Goal: Task Accomplishment & Management: Manage account settings

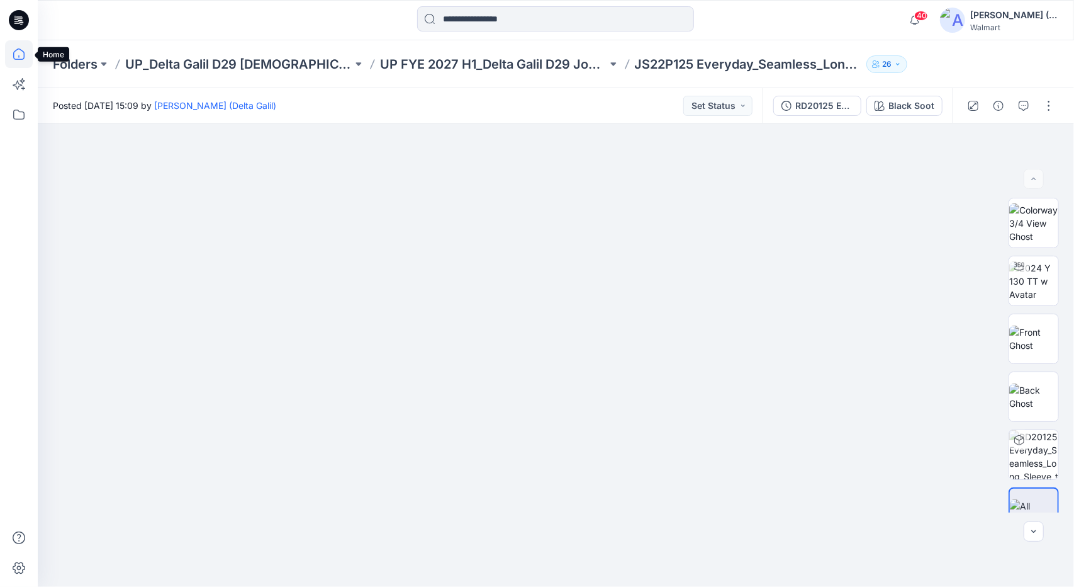
click at [23, 53] on icon at bounding box center [19, 54] width 28 height 28
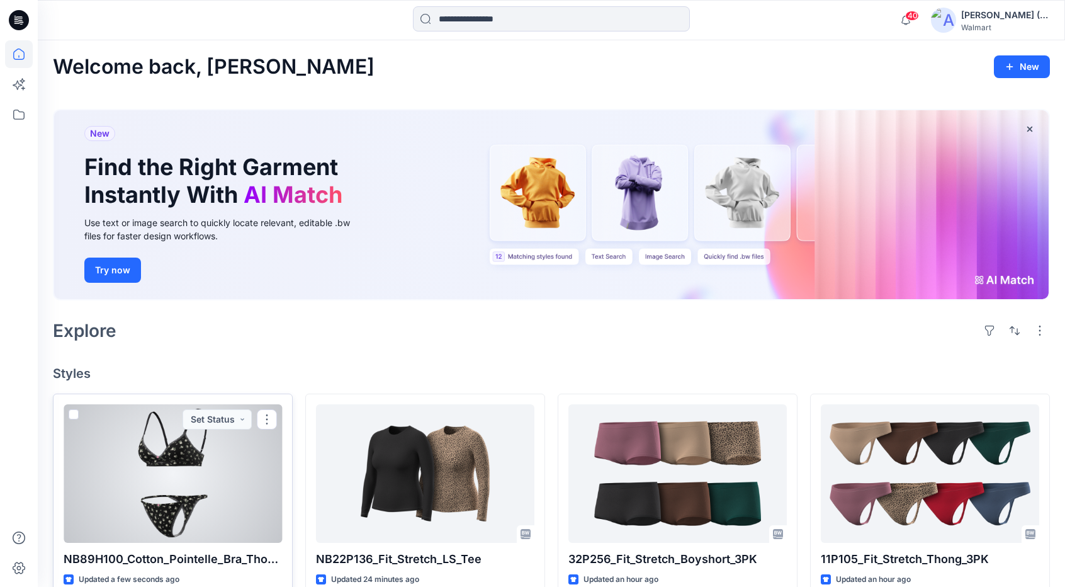
click at [249, 458] on div at bounding box center [173, 473] width 218 height 138
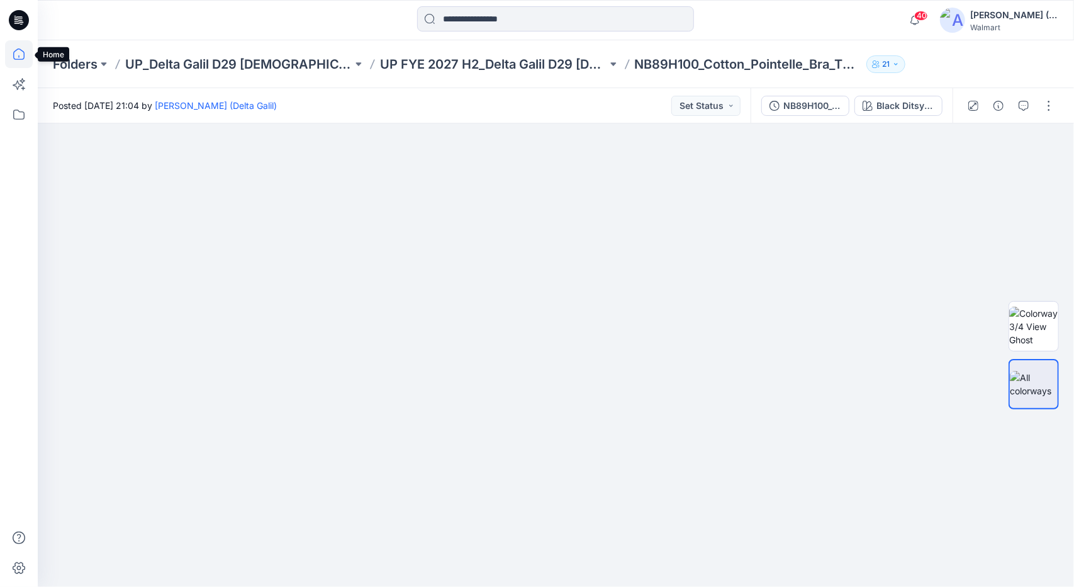
click at [20, 57] on icon at bounding box center [19, 54] width 28 height 28
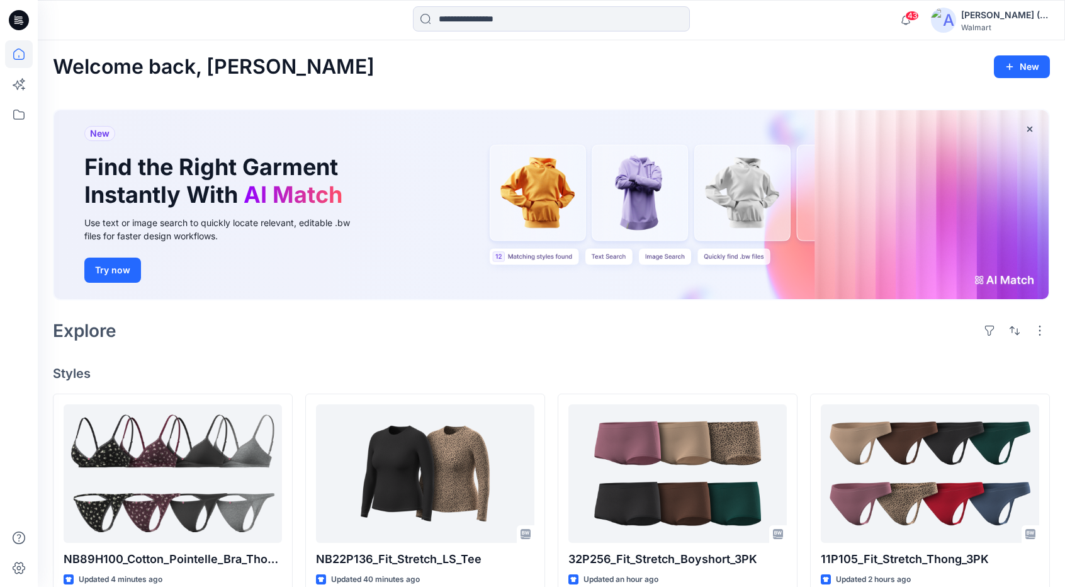
drag, startPoint x: 339, startPoint y: 370, endPoint x: 346, endPoint y: 368, distance: 8.0
click at [339, 369] on h4 "Styles" at bounding box center [551, 373] width 997 height 15
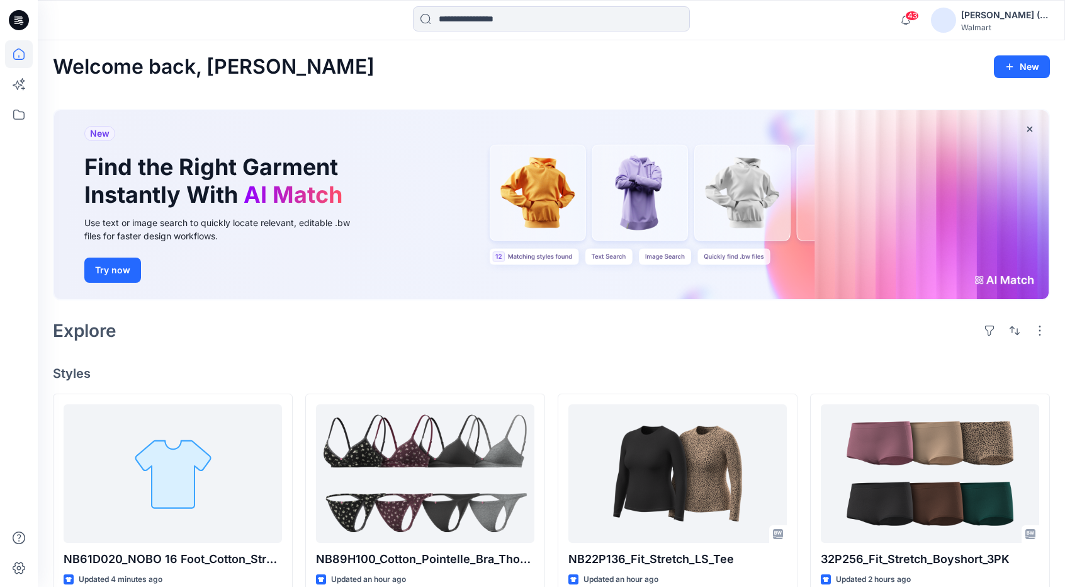
click at [295, 332] on div "Explore" at bounding box center [551, 330] width 997 height 30
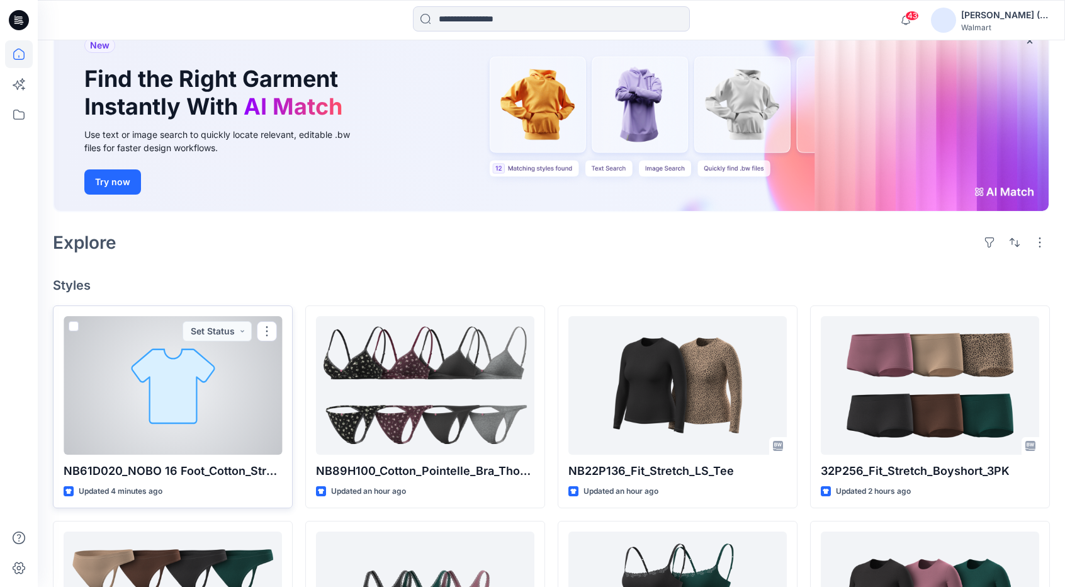
scroll to position [126, 0]
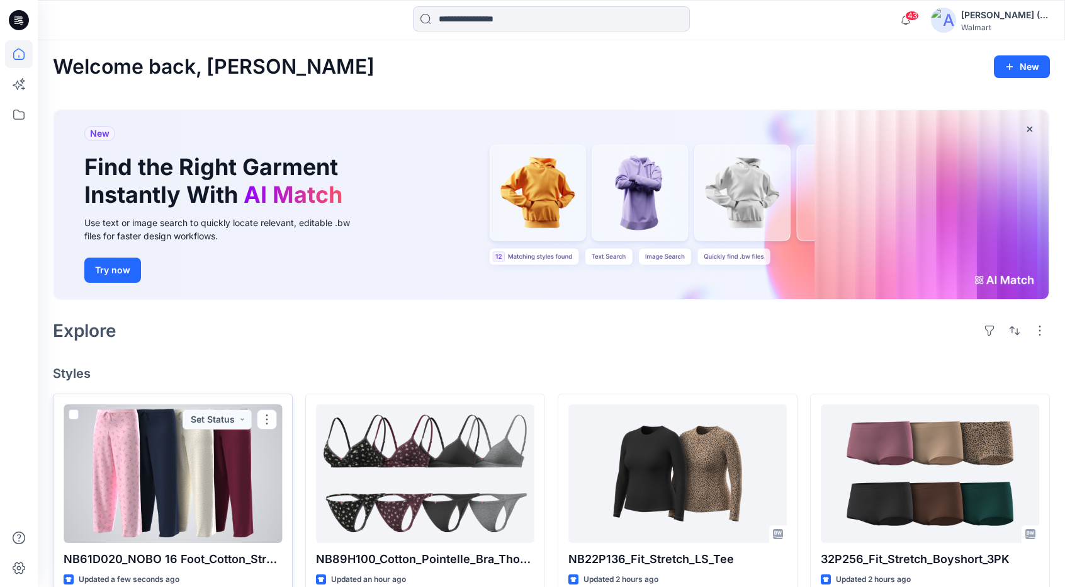
click at [186, 468] on div at bounding box center [173, 473] width 218 height 138
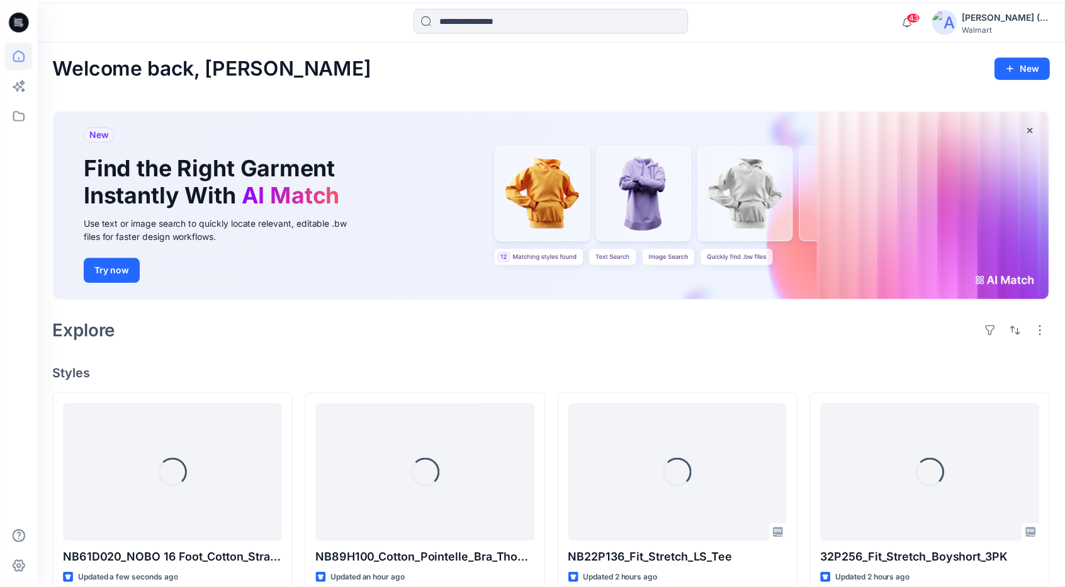
scroll to position [126, 0]
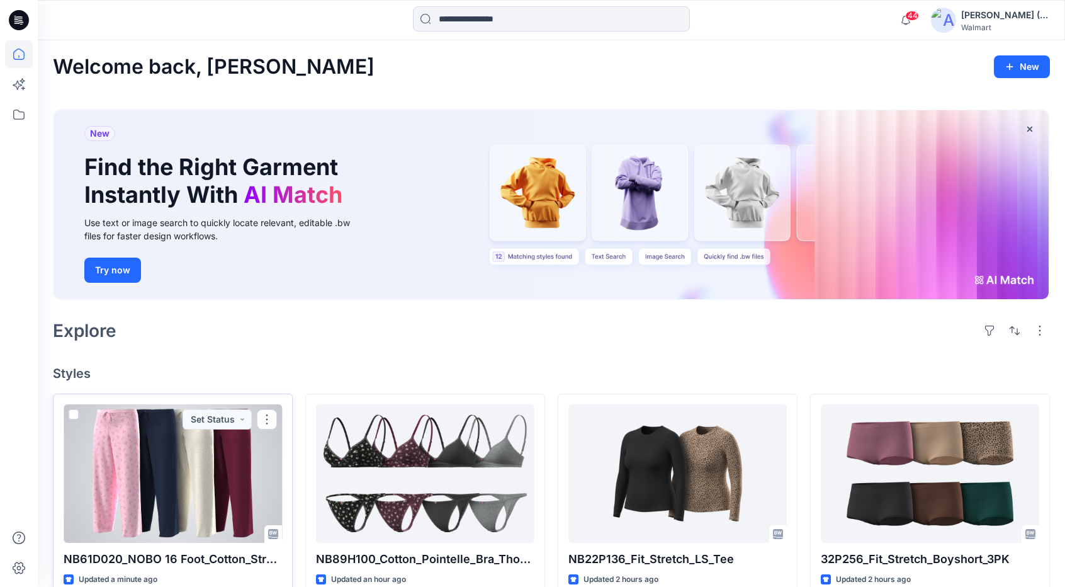
click at [225, 461] on div at bounding box center [173, 473] width 218 height 138
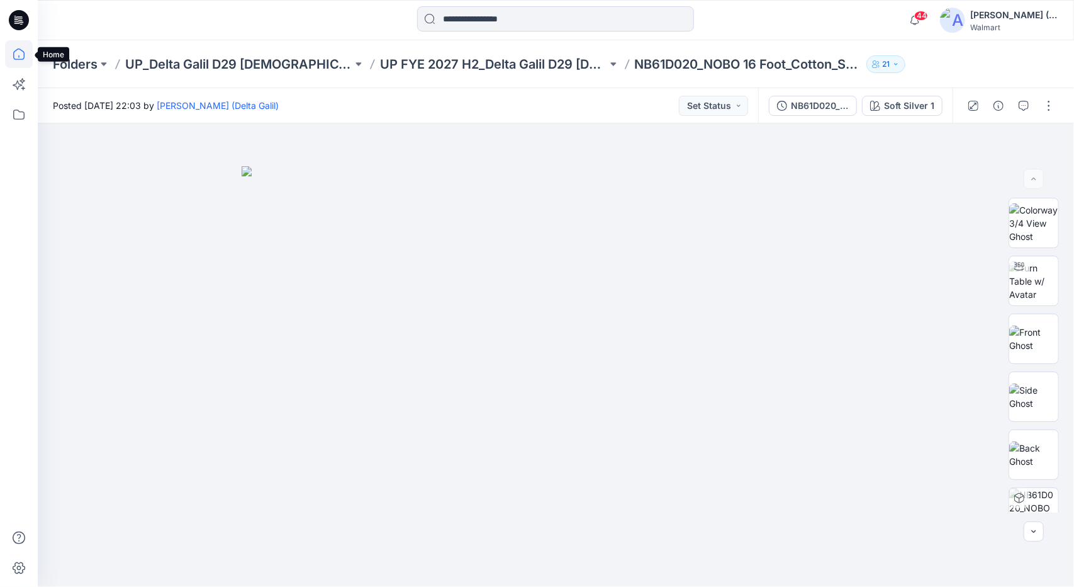
click at [21, 53] on icon at bounding box center [19, 54] width 28 height 28
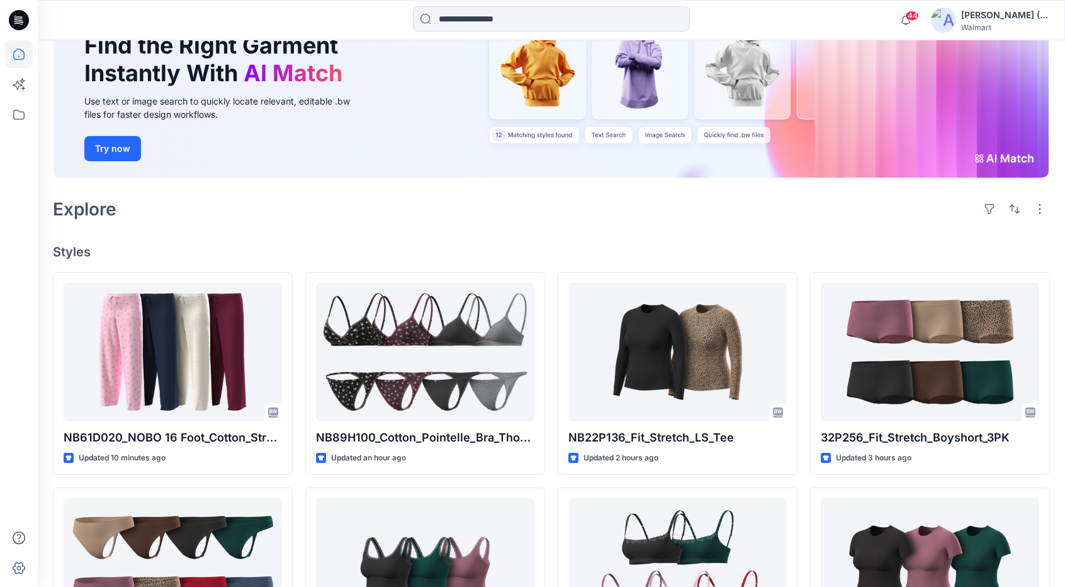
scroll to position [126, 0]
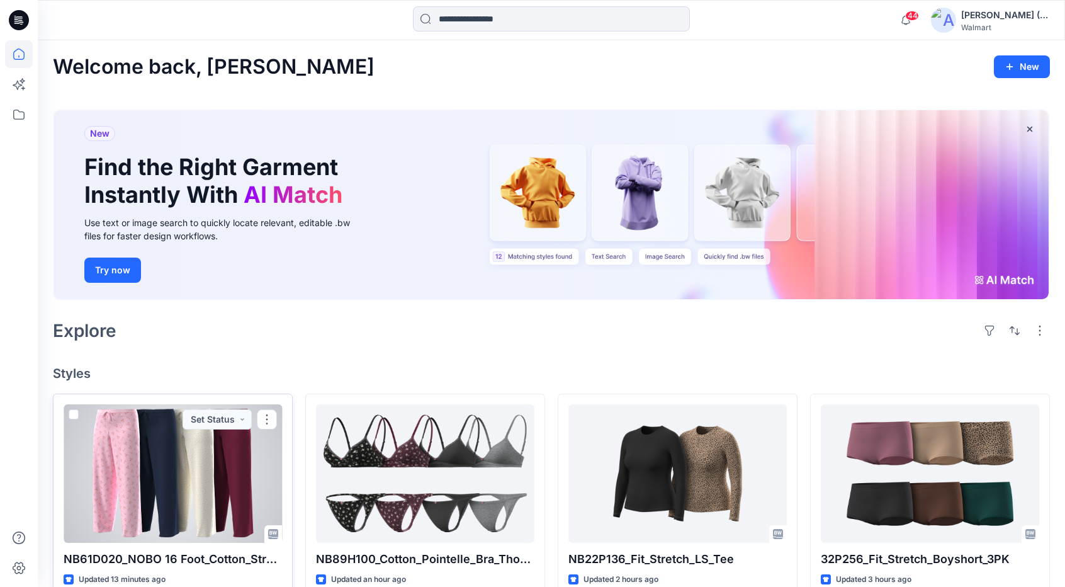
click at [172, 462] on div at bounding box center [173, 473] width 218 height 138
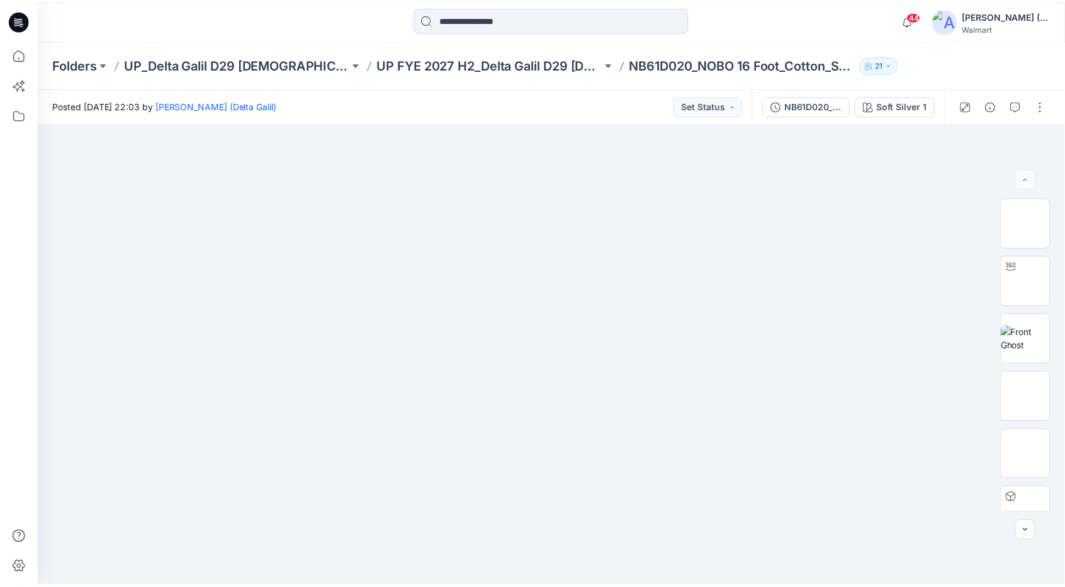
scroll to position [126, 0]
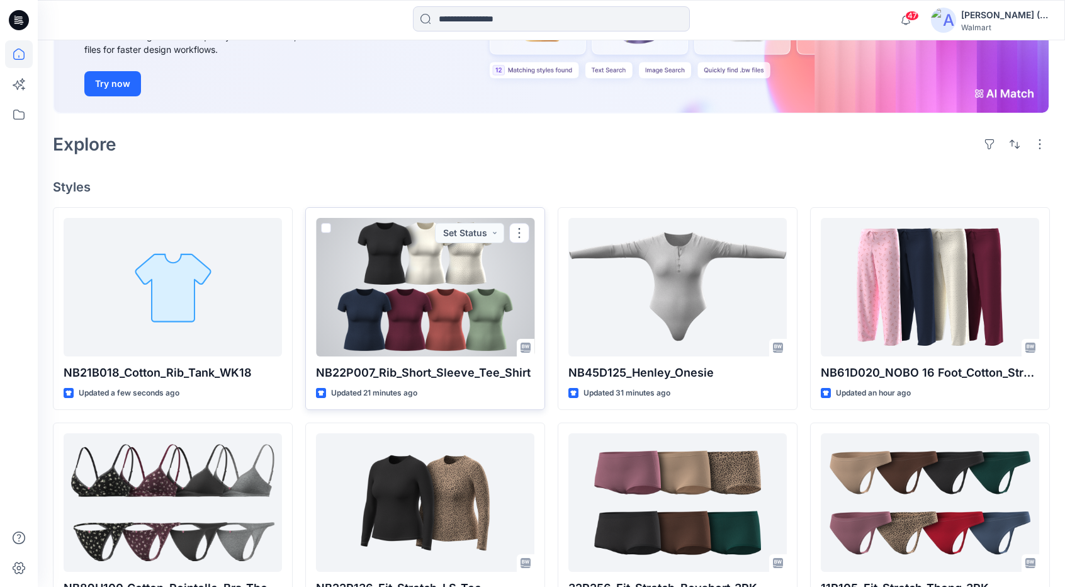
scroll to position [189, 0]
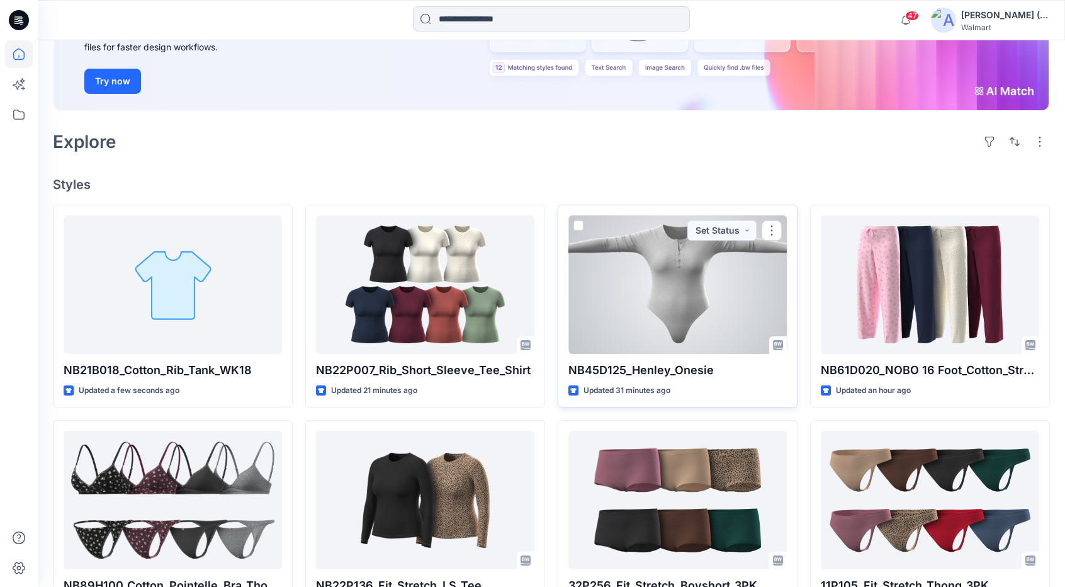
click at [701, 317] on div at bounding box center [677, 284] width 218 height 138
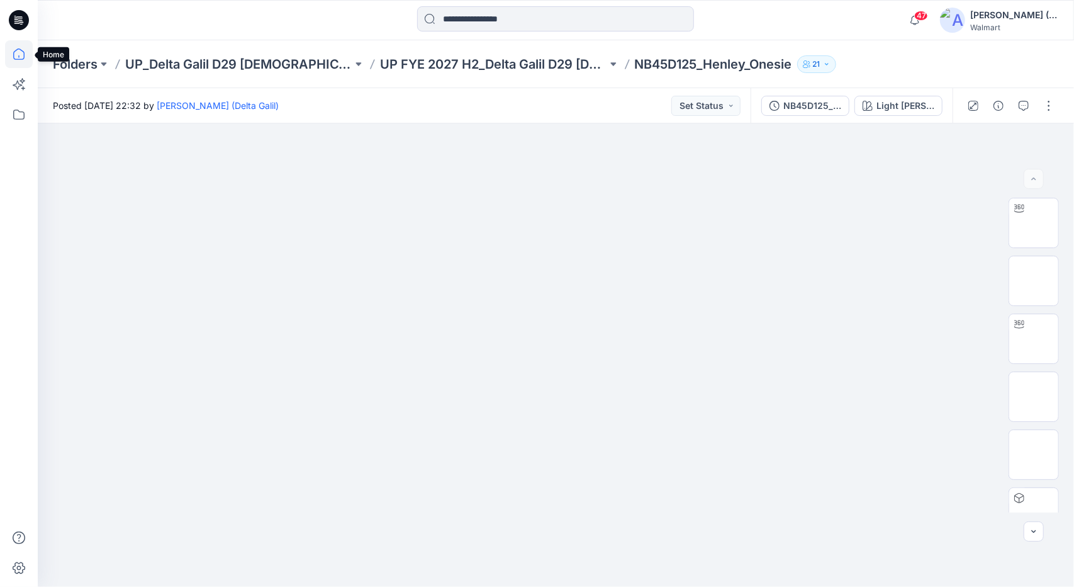
click at [20, 59] on icon at bounding box center [18, 53] width 11 height 11
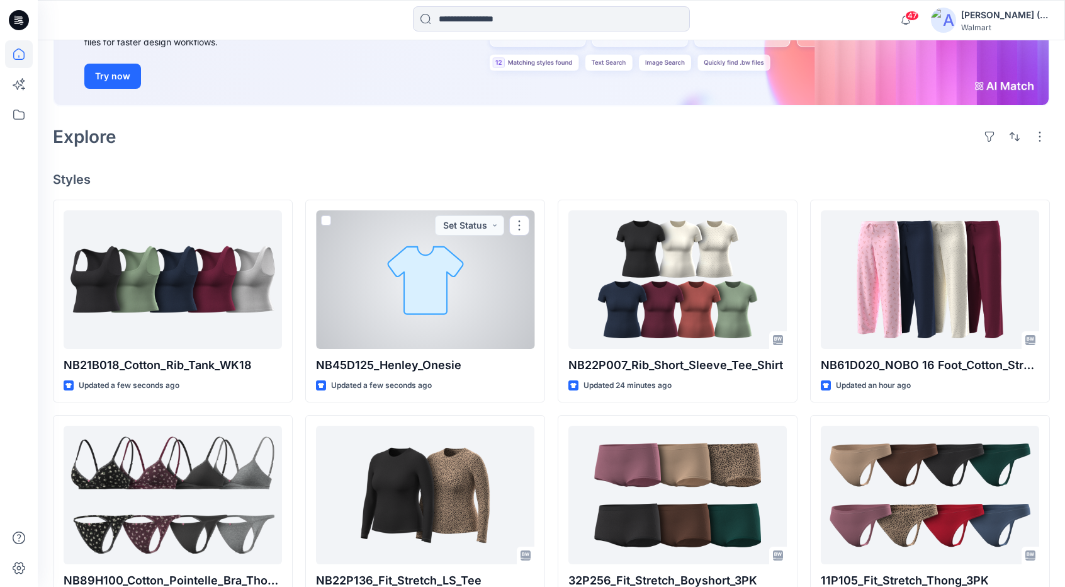
scroll to position [252, 0]
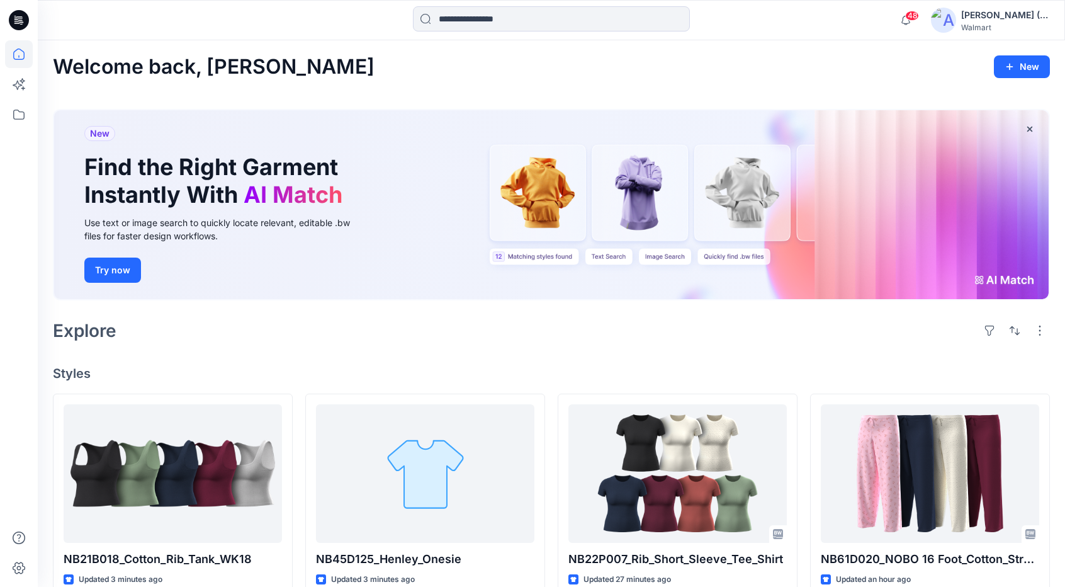
click at [386, 169] on div "New Find the Right Garment Instantly With AI Match Use text or image search to …" at bounding box center [551, 204] width 994 height 189
click at [181, 329] on div "Explore" at bounding box center [551, 330] width 997 height 30
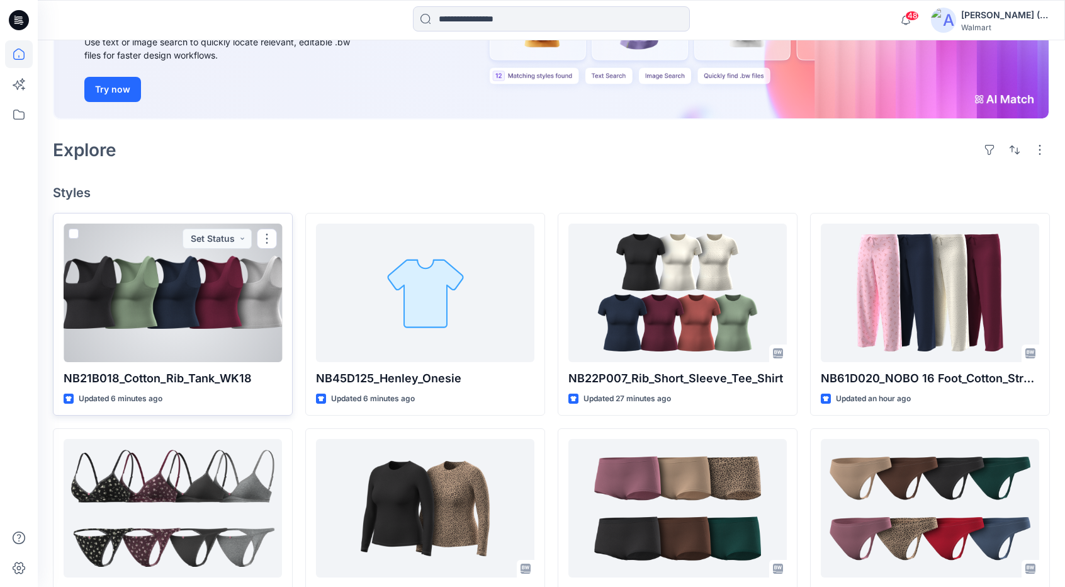
scroll to position [189, 0]
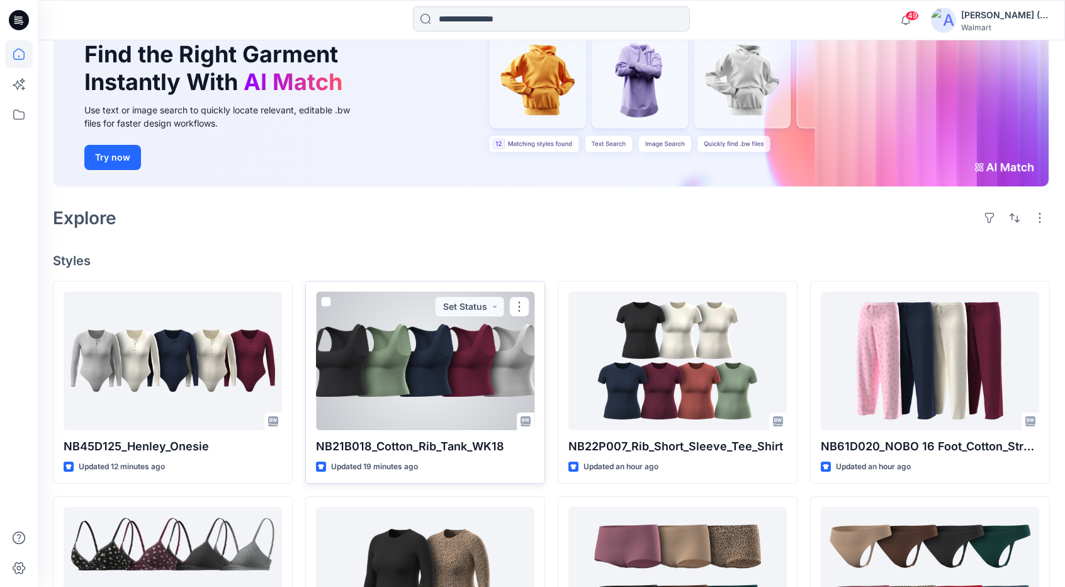
scroll to position [63, 0]
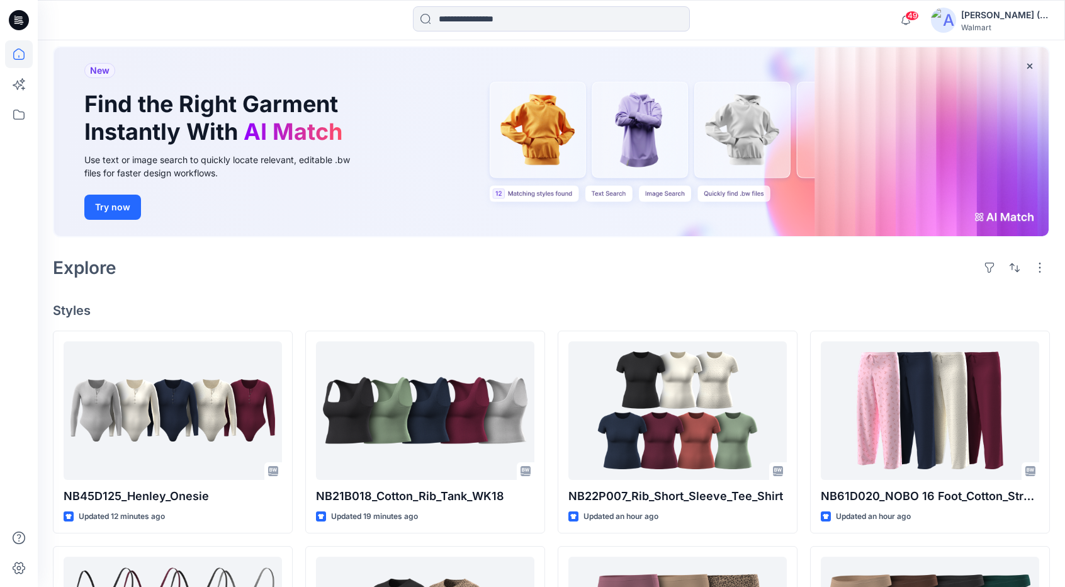
click at [291, 285] on div "Welcome back, [PERSON_NAME] New New Find the Right Garment Instantly With AI Ma…" at bounding box center [551, 500] width 1027 height 1047
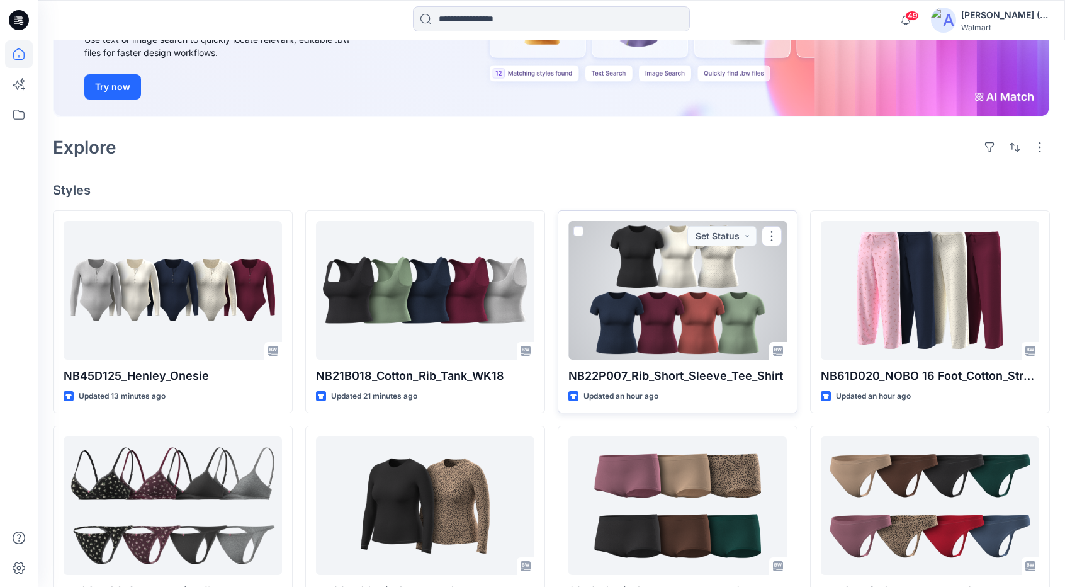
scroll to position [189, 0]
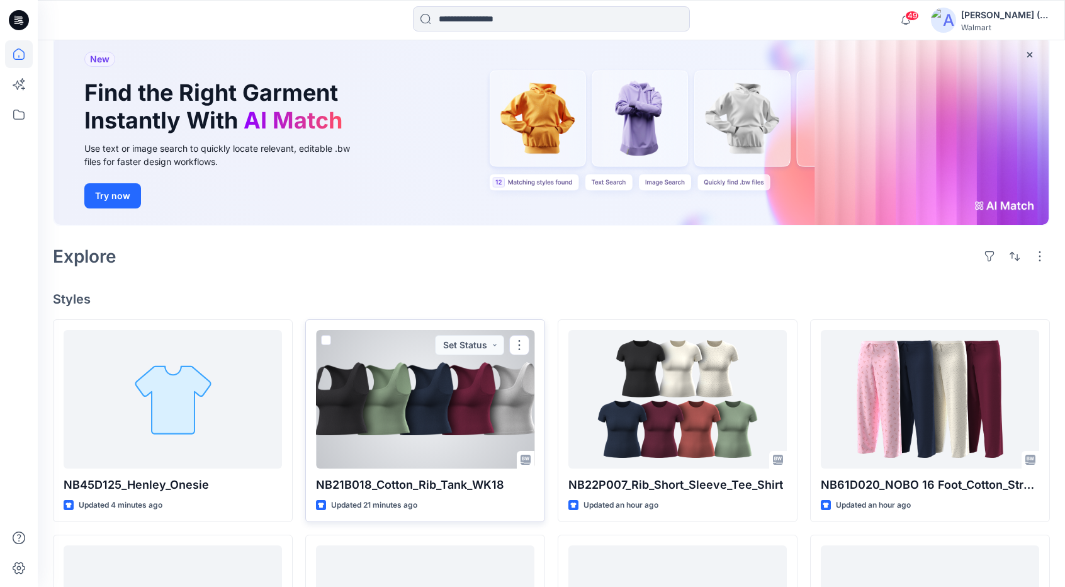
scroll to position [126, 0]
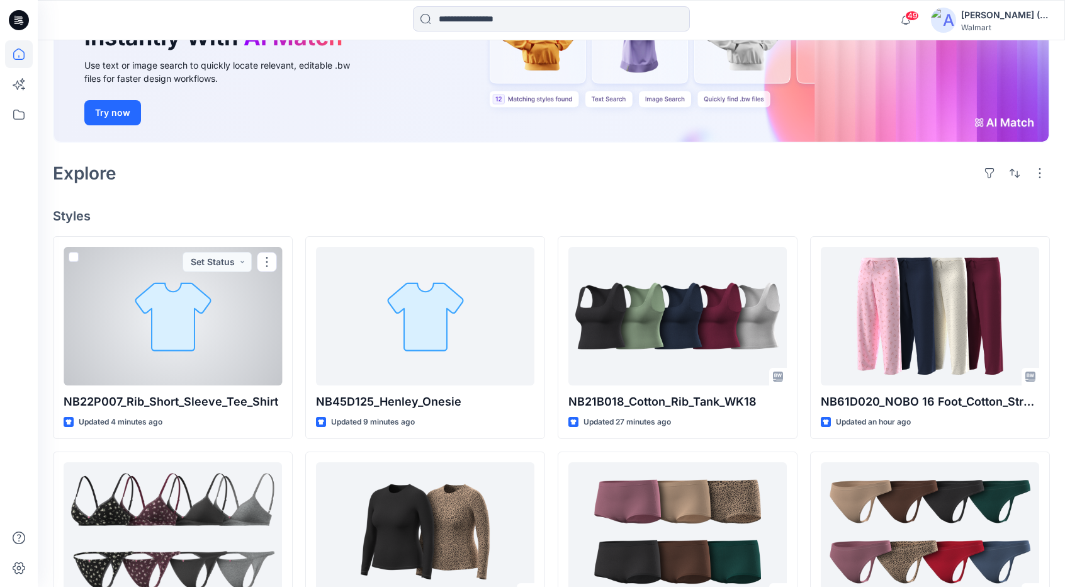
scroll to position [126, 0]
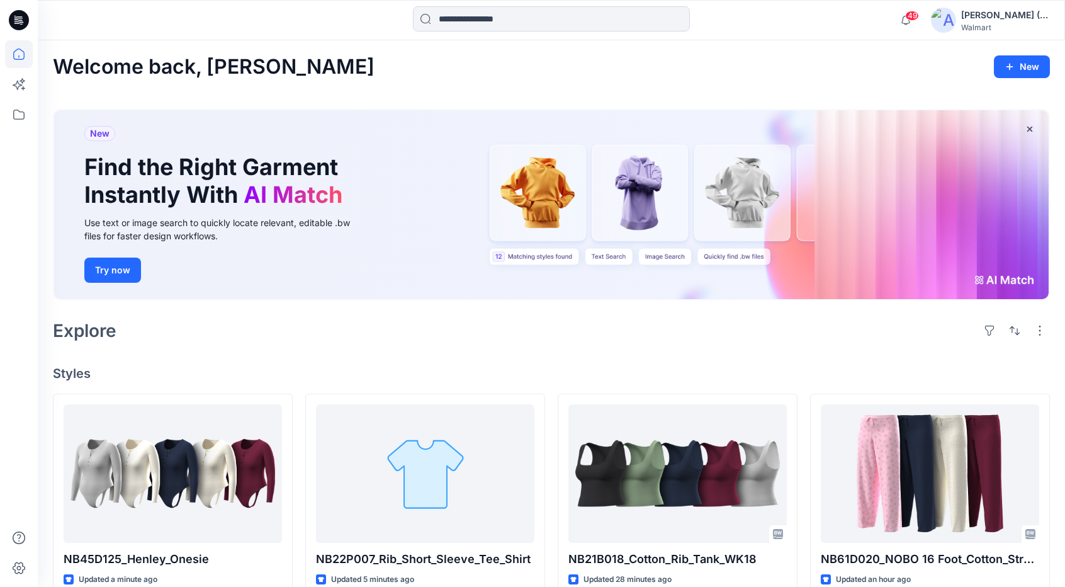
click at [342, 348] on div "Welcome back, Dorelle New New Find the Right Garment Instantly With AI Match Us…" at bounding box center [551, 563] width 1027 height 1047
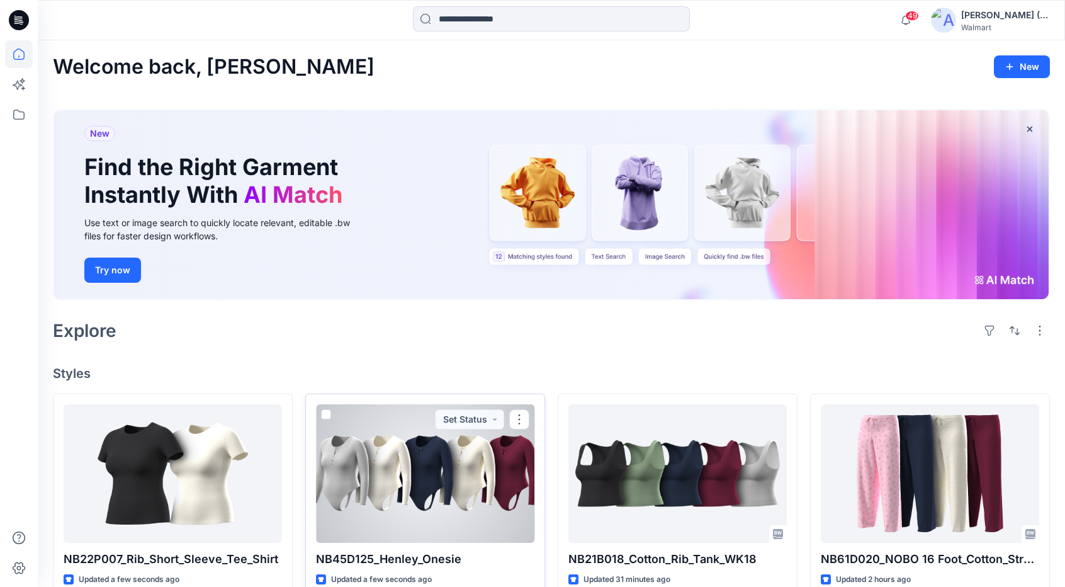
click at [424, 490] on div at bounding box center [425, 473] width 218 height 138
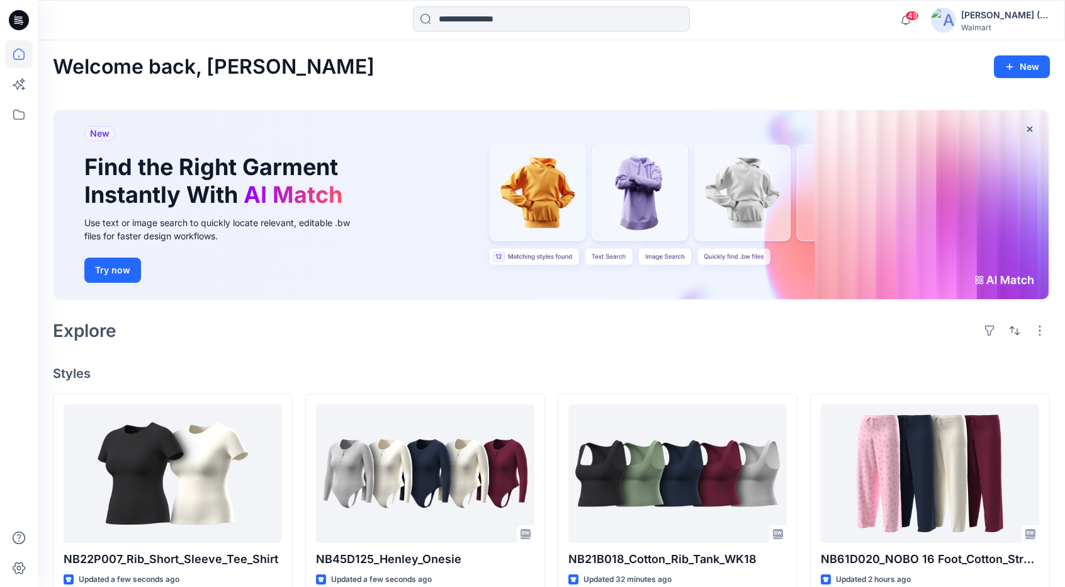
click at [204, 355] on div "Welcome back, Dorelle New New Find the Right Garment Instantly With AI Match Us…" at bounding box center [551, 563] width 1027 height 1047
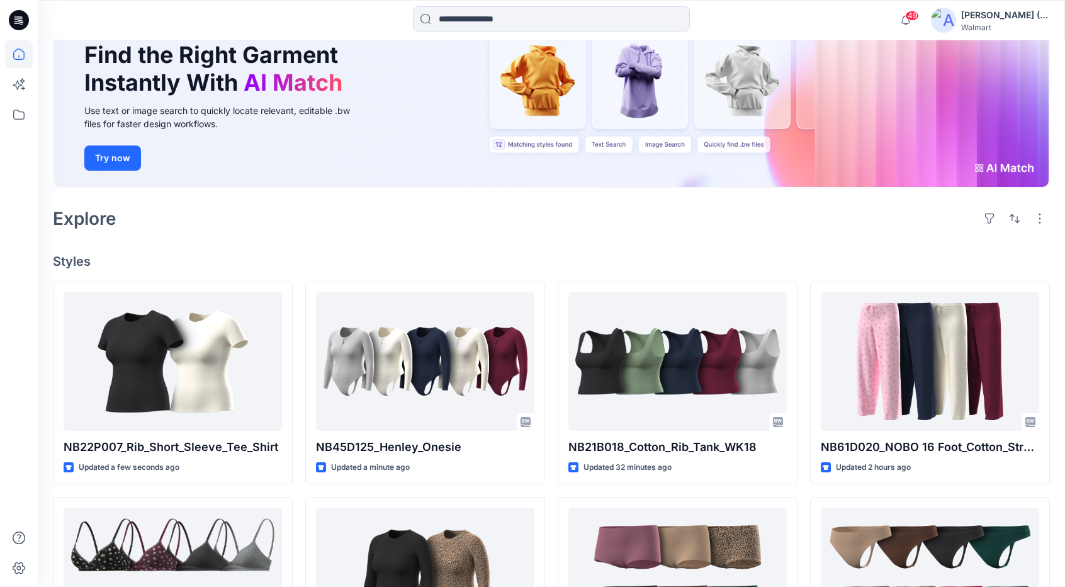
scroll to position [126, 0]
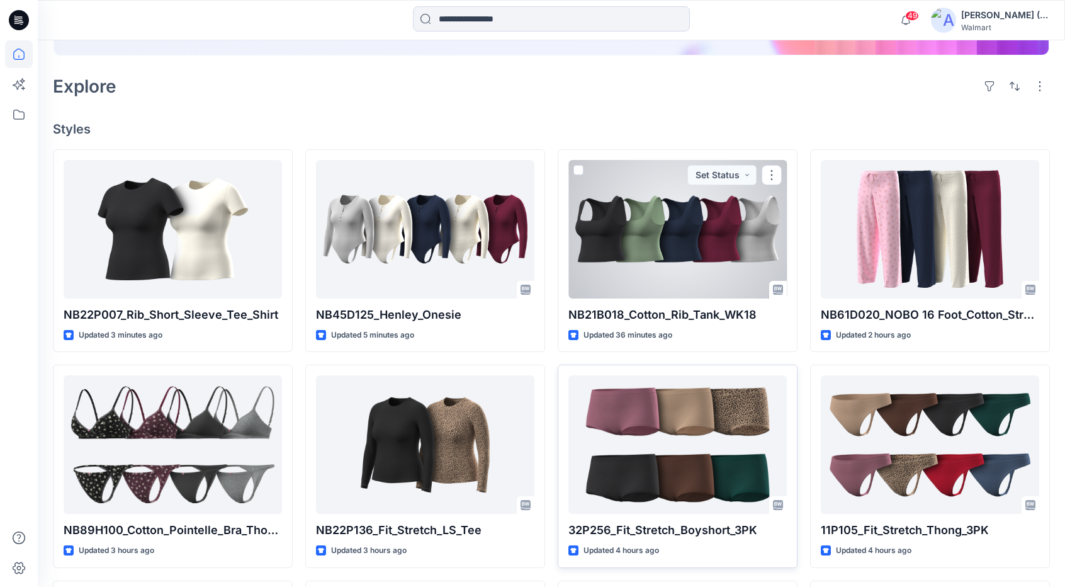
scroll to position [252, 0]
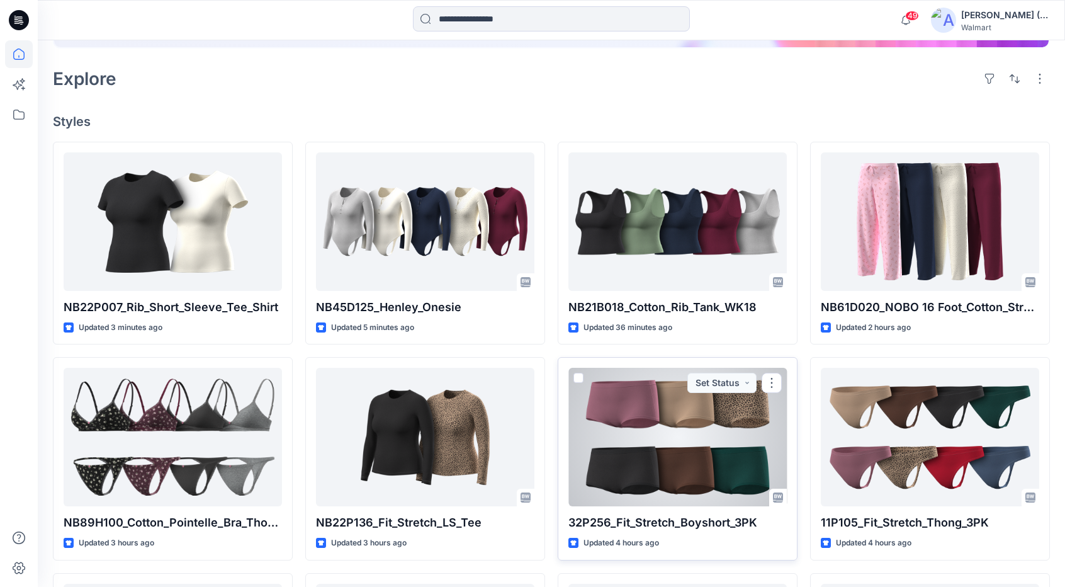
click at [702, 460] on div at bounding box center [677, 437] width 218 height 138
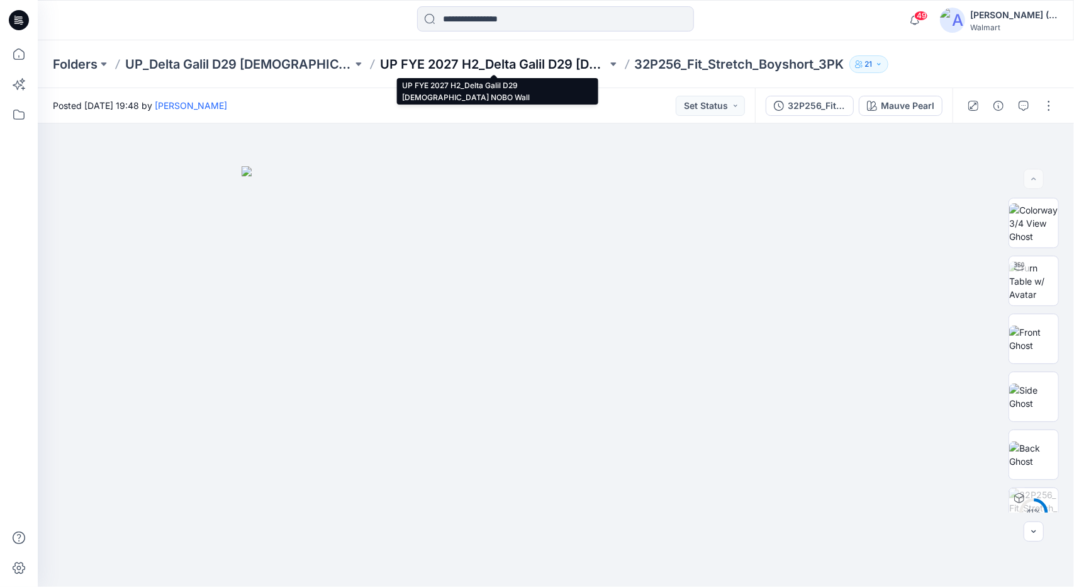
click at [537, 62] on p "UP FYE 2027 H2_Delta Galil D29 Ladies NOBO Wall" at bounding box center [493, 64] width 227 height 18
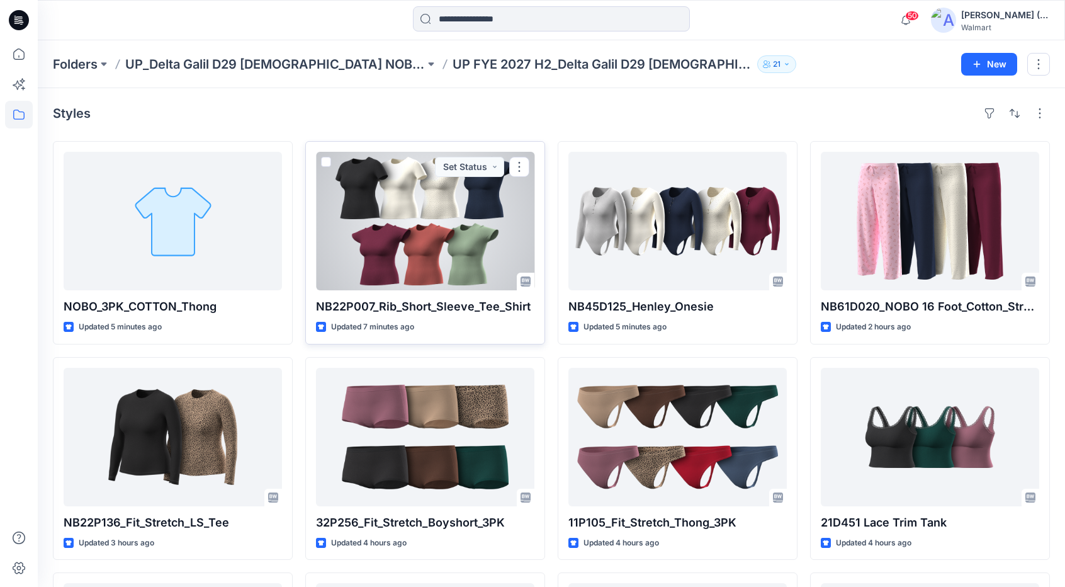
click at [461, 255] on div at bounding box center [425, 221] width 218 height 138
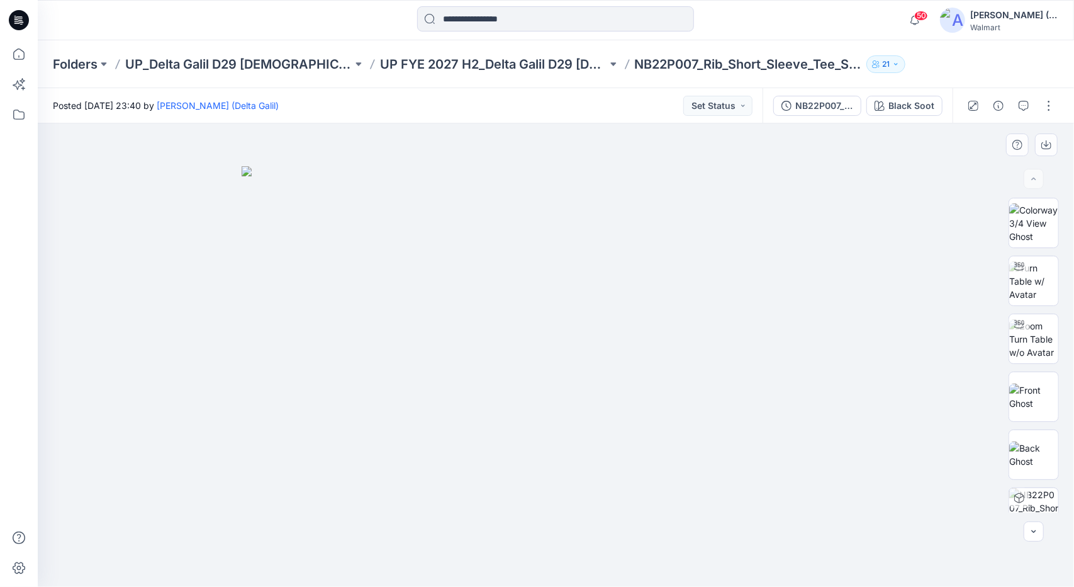
click at [866, 300] on img at bounding box center [556, 376] width 629 height 420
click at [11, 60] on icon at bounding box center [19, 54] width 28 height 28
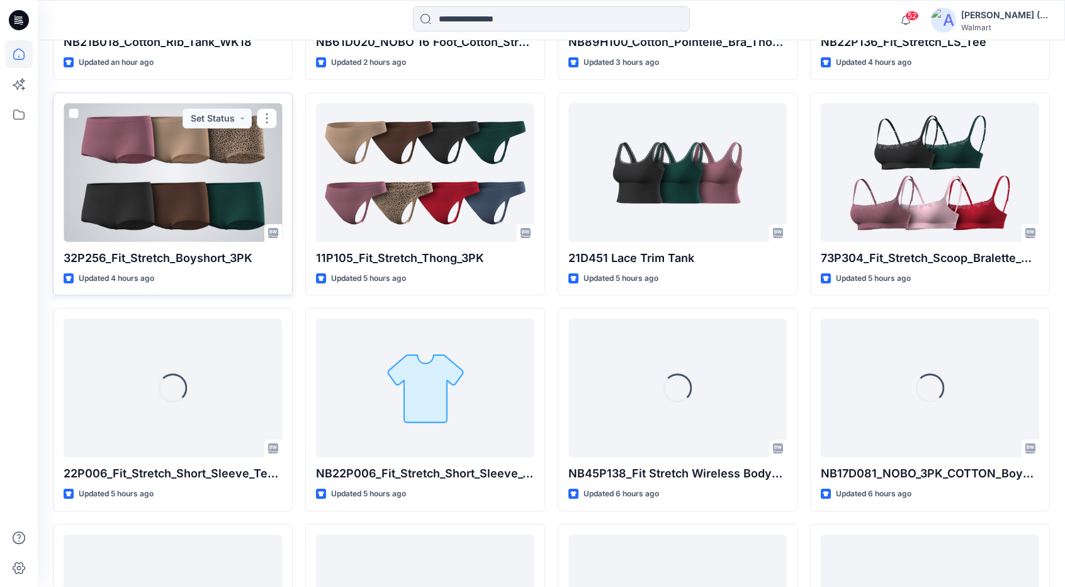
scroll to position [751, 0]
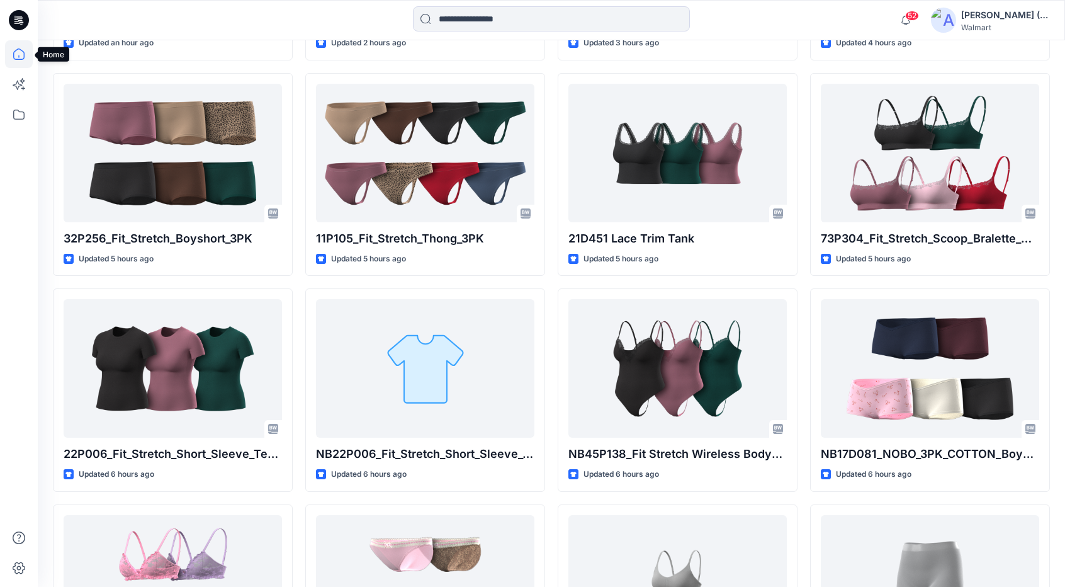
click at [18, 51] on icon at bounding box center [19, 54] width 28 height 28
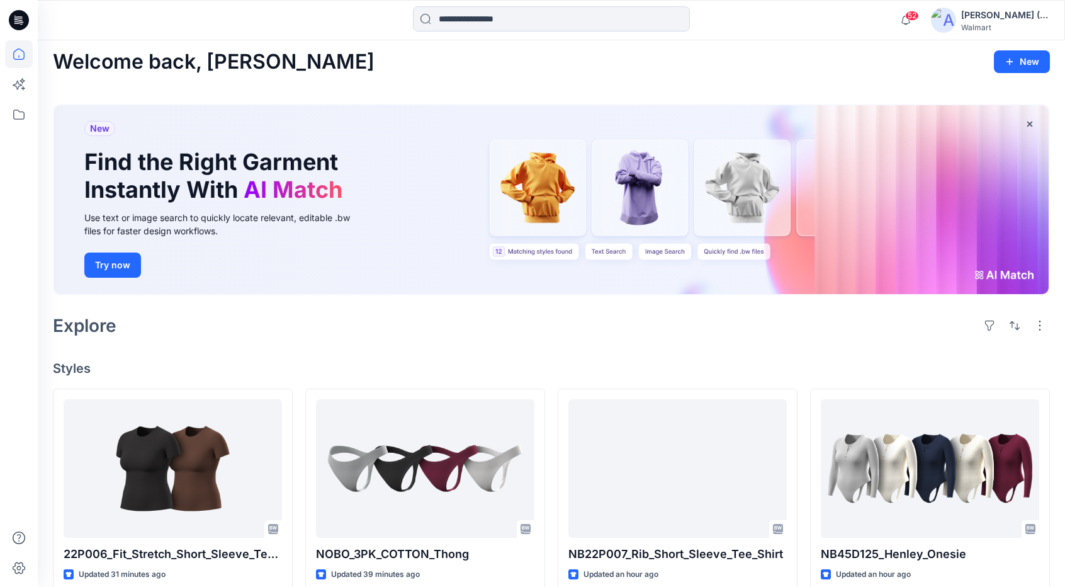
scroll to position [0, 0]
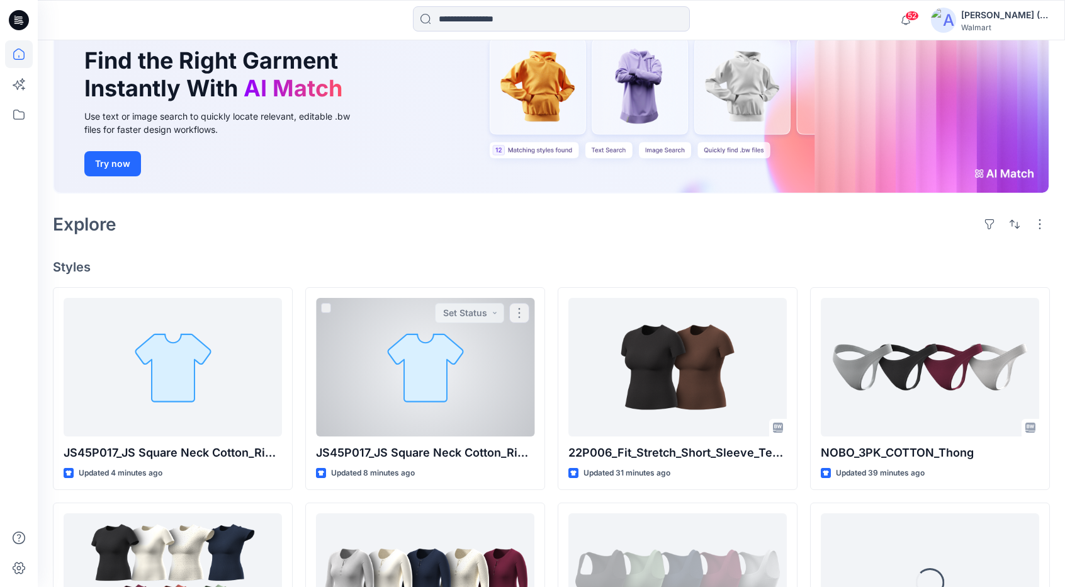
scroll to position [126, 0]
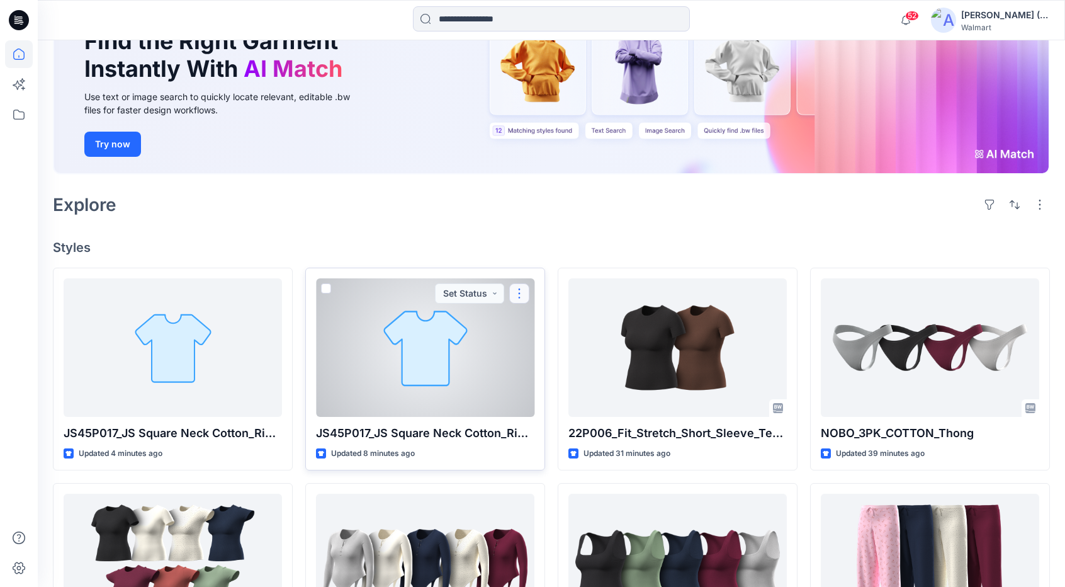
click at [519, 293] on button "button" at bounding box center [519, 293] width 20 height 20
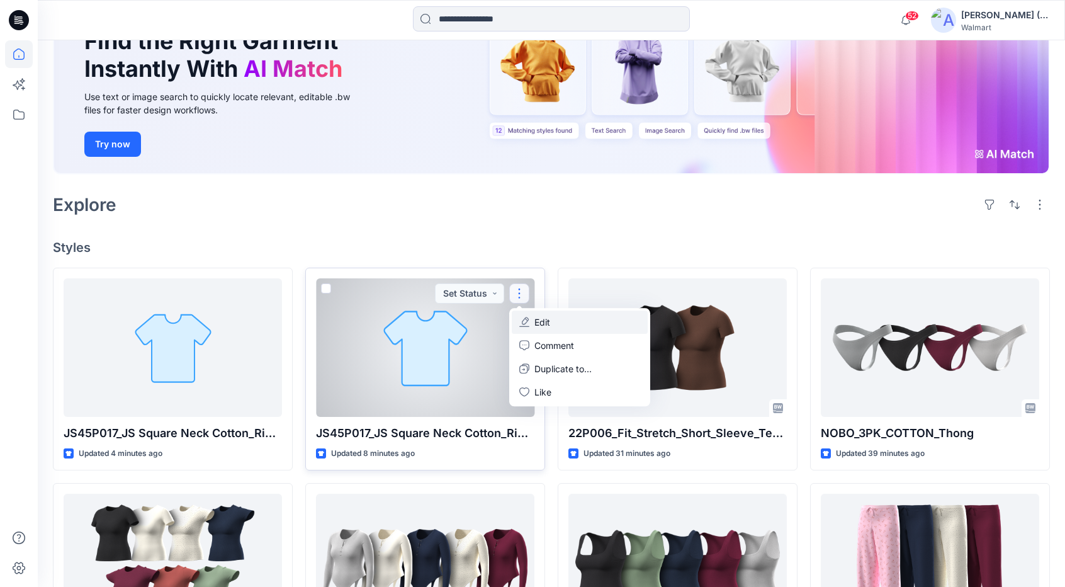
click at [546, 328] on p "Edit" at bounding box center [542, 321] width 16 height 13
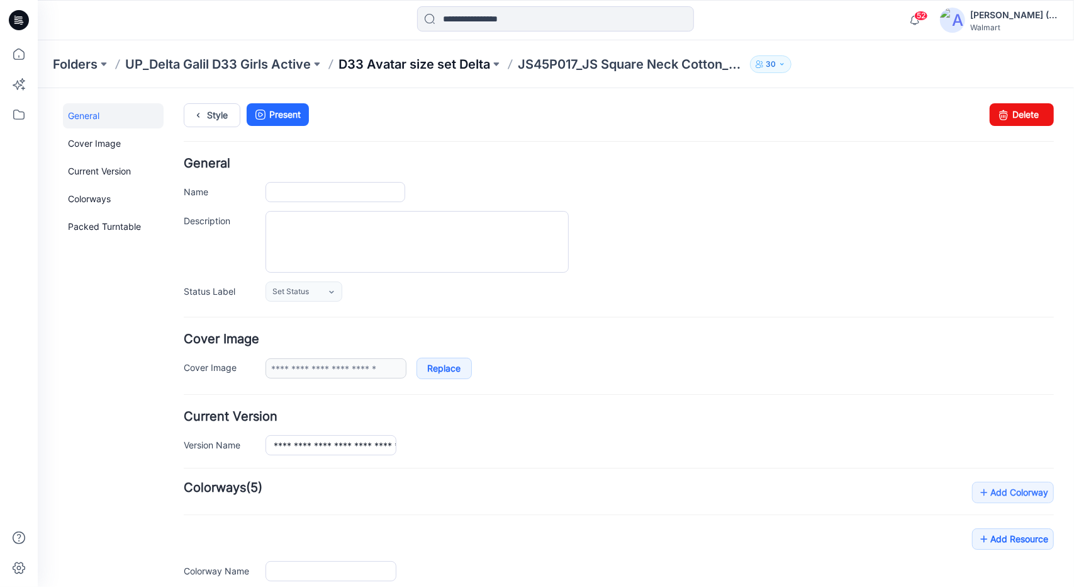
type input "**********"
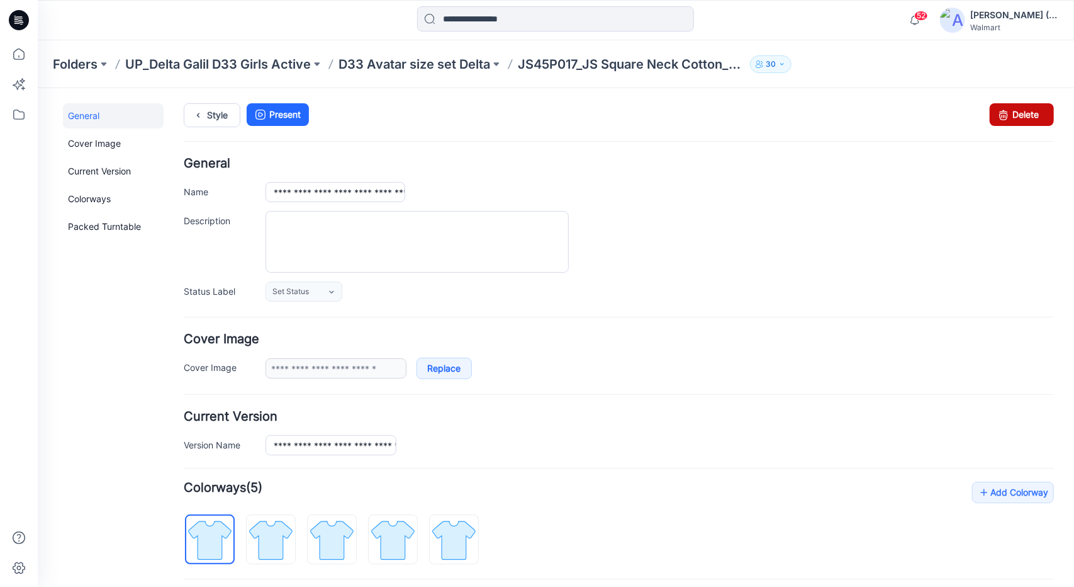
drag, startPoint x: 995, startPoint y: 118, endPoint x: 632, endPoint y: 161, distance: 365.0
click at [995, 118] on icon at bounding box center [1003, 114] width 18 height 23
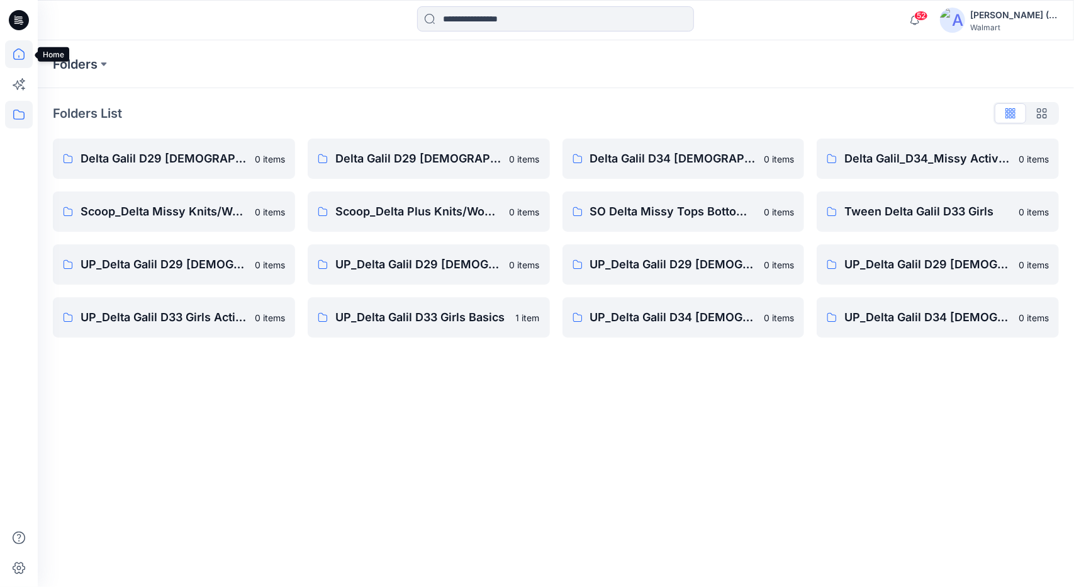
click at [20, 60] on icon at bounding box center [19, 54] width 28 height 28
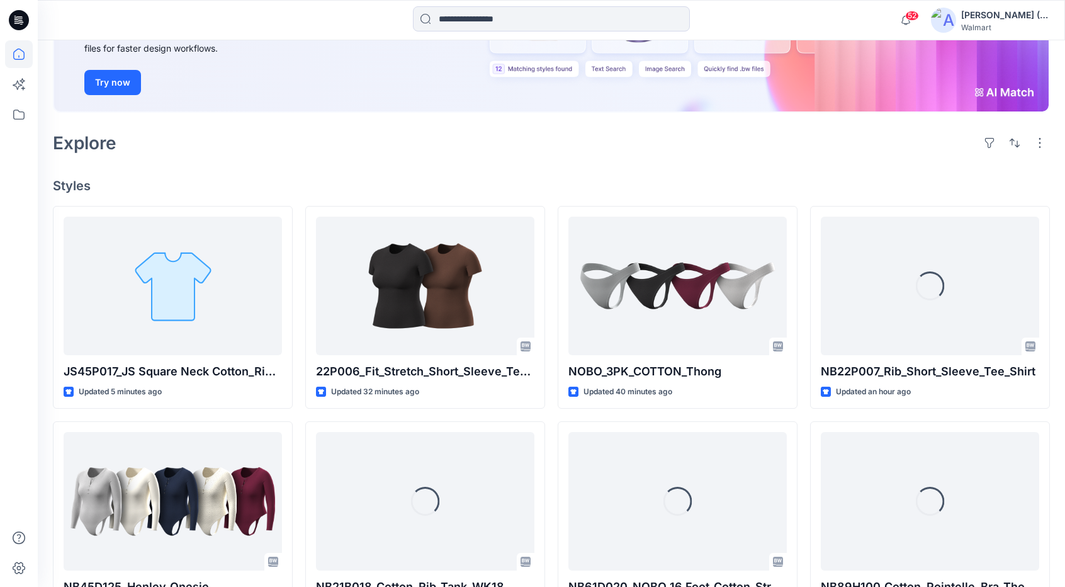
scroll to position [189, 0]
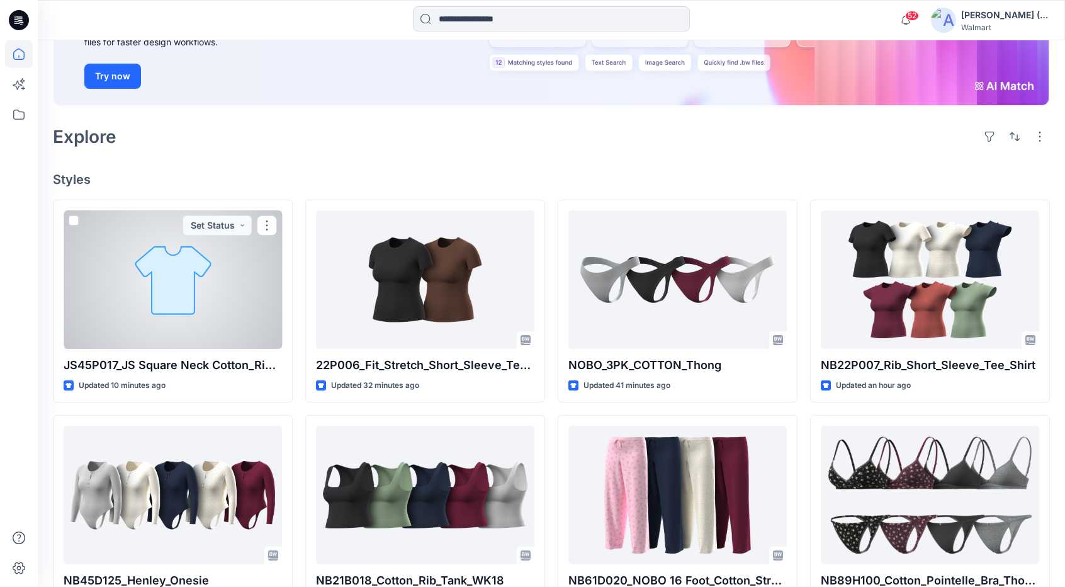
scroll to position [185, 0]
